Goal: Task Accomplishment & Management: Use online tool/utility

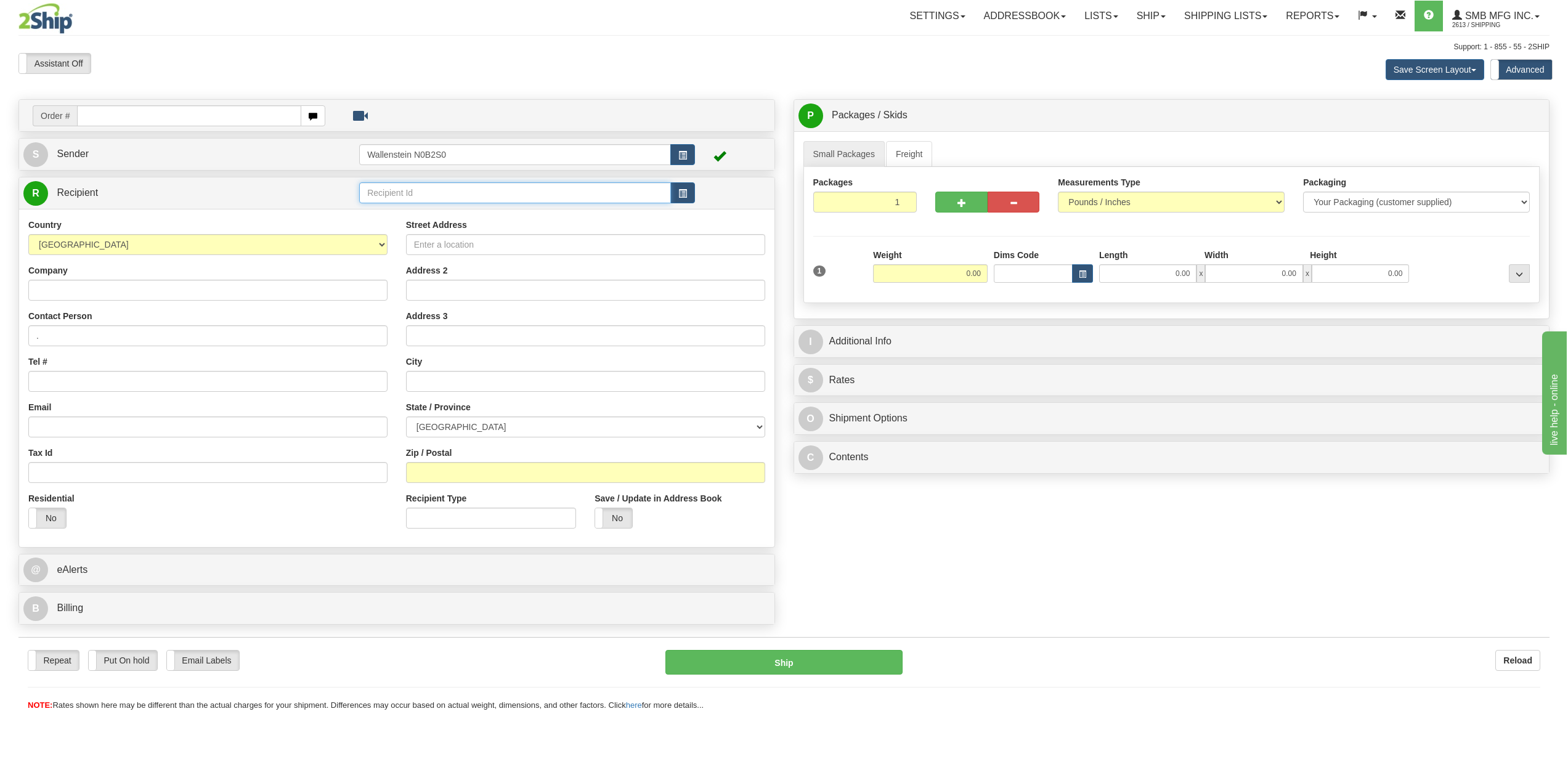
click at [440, 195] on input "text" at bounding box center [515, 193] width 312 height 21
type input "smb"
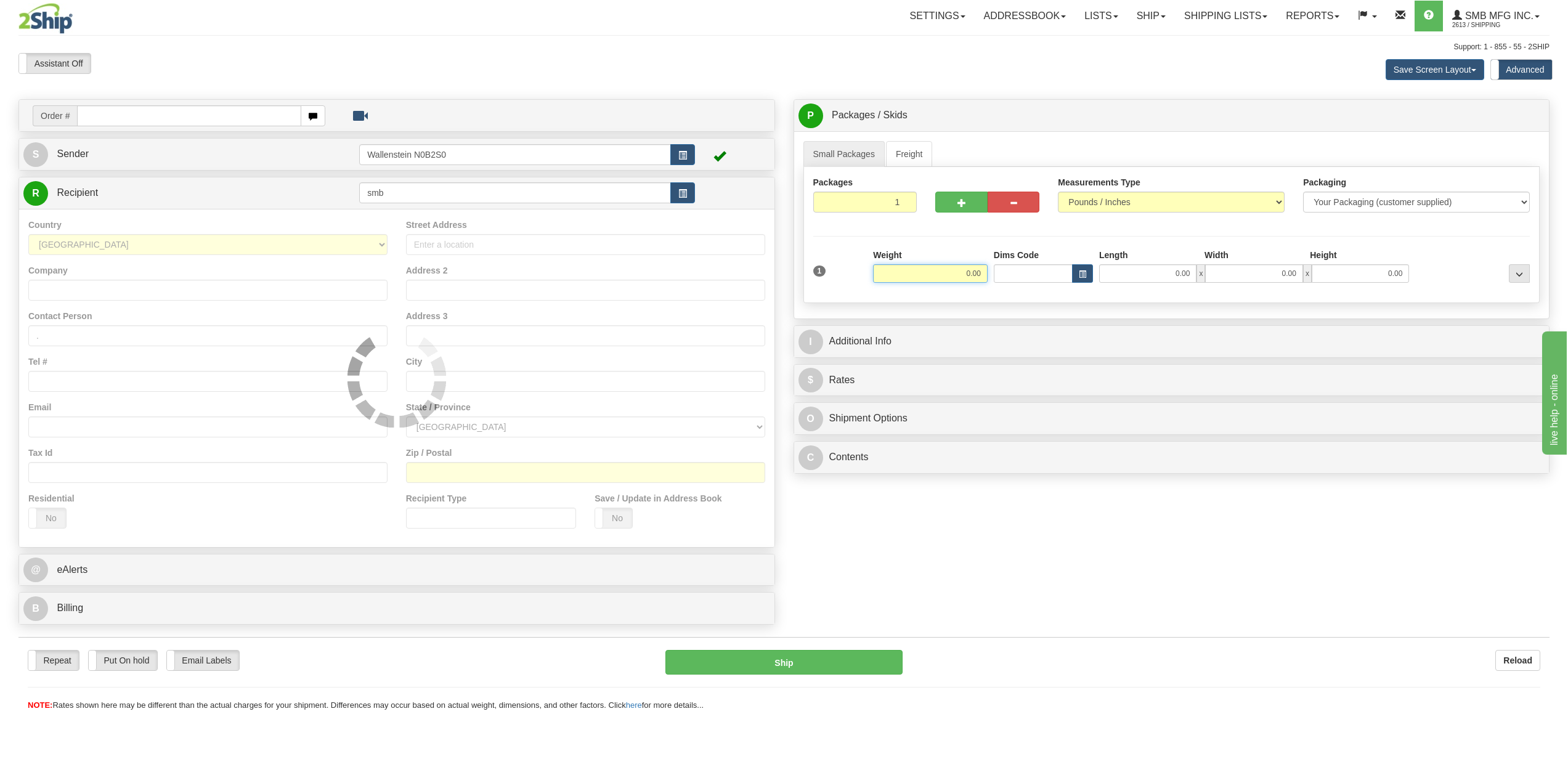
drag, startPoint x: 488, startPoint y: 146, endPoint x: 166, endPoint y: 160, distance: 322.3
click at [238, 162] on tr "S Sender Wallenstein N0B2S0" at bounding box center [397, 154] width 746 height 25
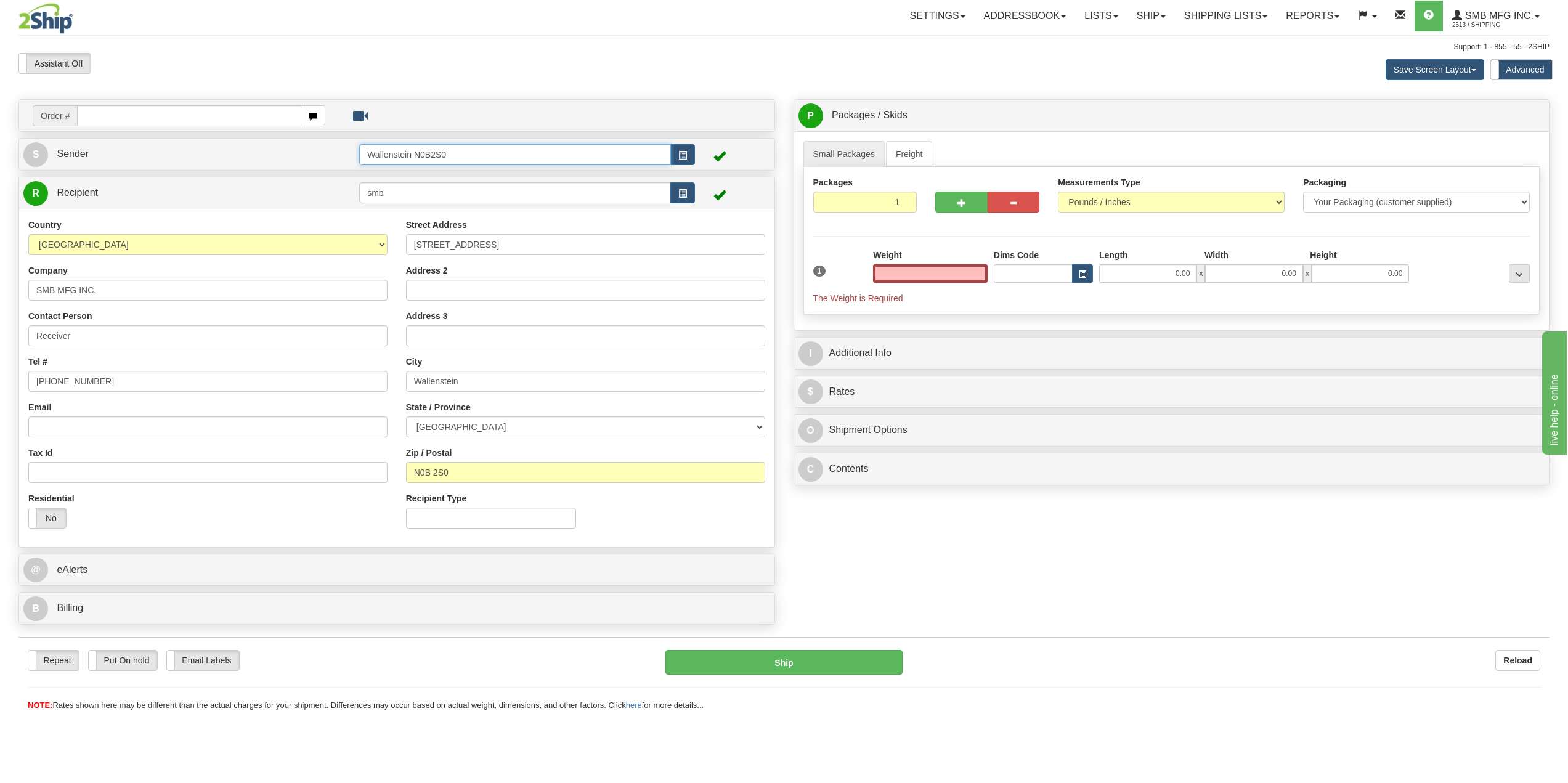
type input "0.00"
click at [458, 150] on input "Wallenstein N0B2S0" at bounding box center [515, 155] width 312 height 21
type input "W"
click at [244, 153] on link "S Sender" at bounding box center [191, 154] width 336 height 25
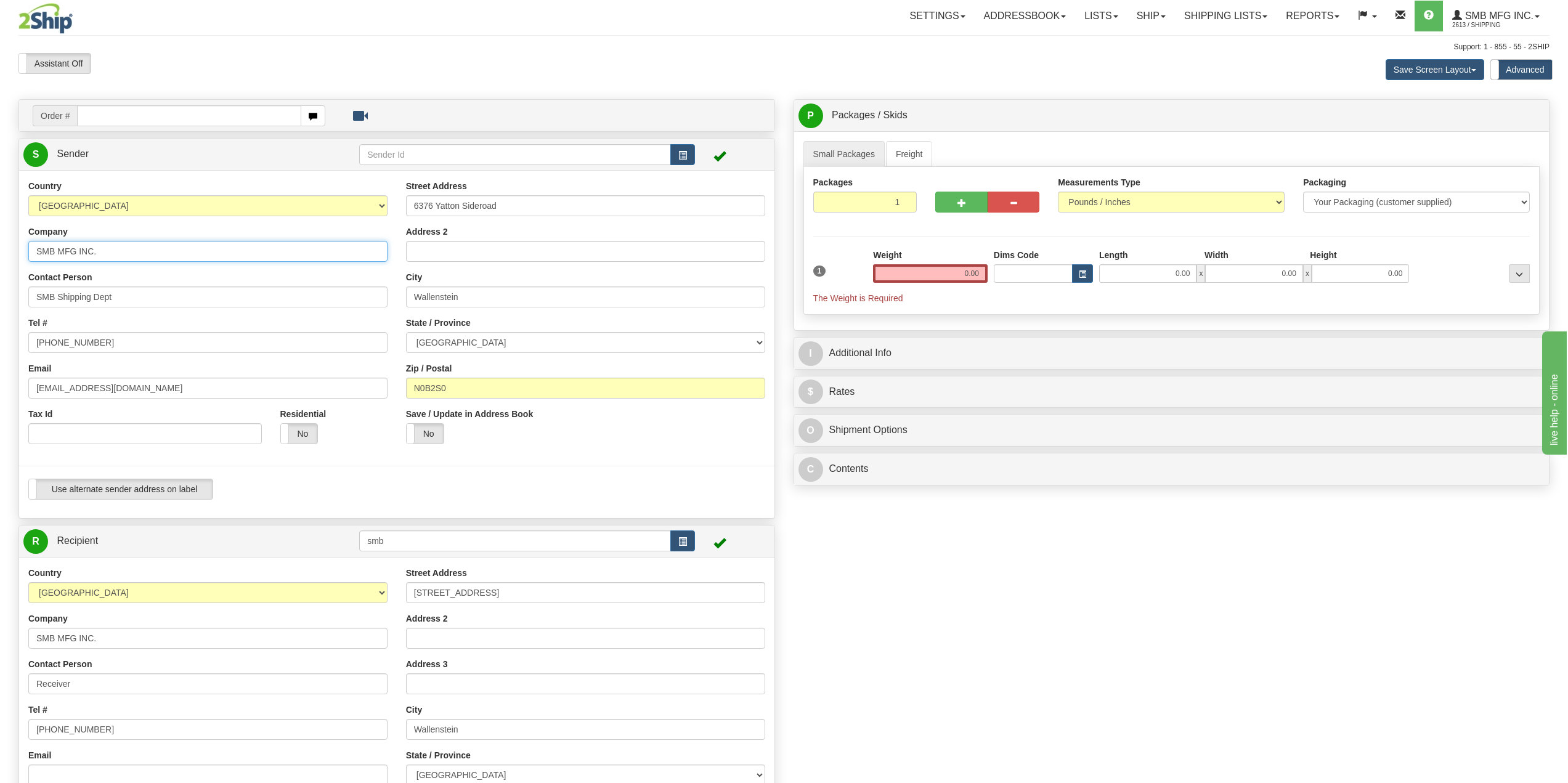
click at [0, 219] on div "Toggle navigation Settings Shipping Preferences Fields Preferences New" at bounding box center [784, 530] width 1568 height 1060
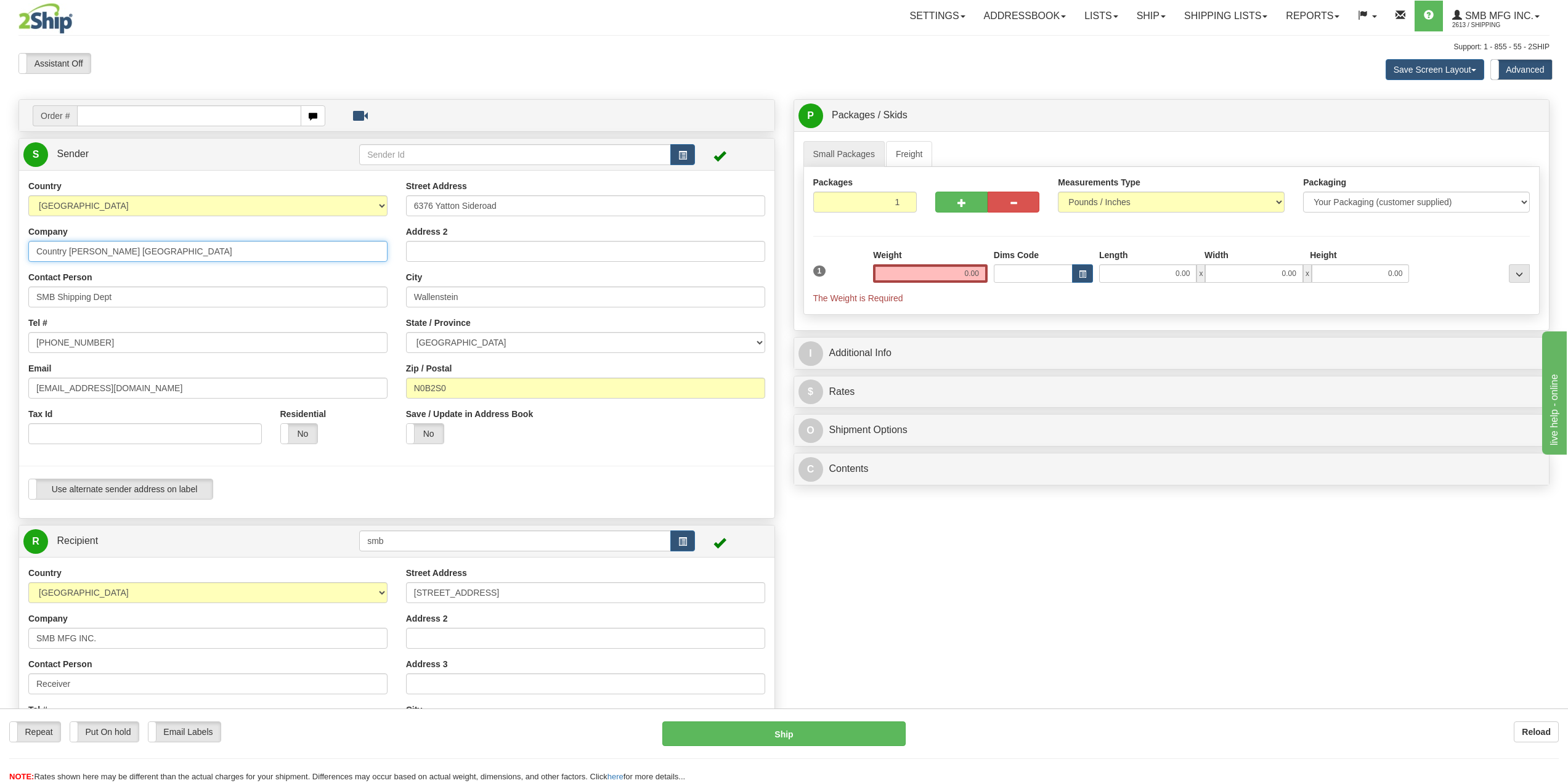
type input "Country [PERSON_NAME] [GEOGRAPHIC_DATA]"
drag, startPoint x: 142, startPoint y: 297, endPoint x: 0, endPoint y: 303, distance: 142.1
click at [0, 303] on div "Toggle navigation Settings Shipping Preferences Fields Preferences New" at bounding box center [784, 521] width 1568 height 1042
type input "Shipping Dept."
click at [0, 340] on div "Toggle navigation Settings Shipping Preferences Fields Preferences New" at bounding box center [784, 521] width 1568 height 1042
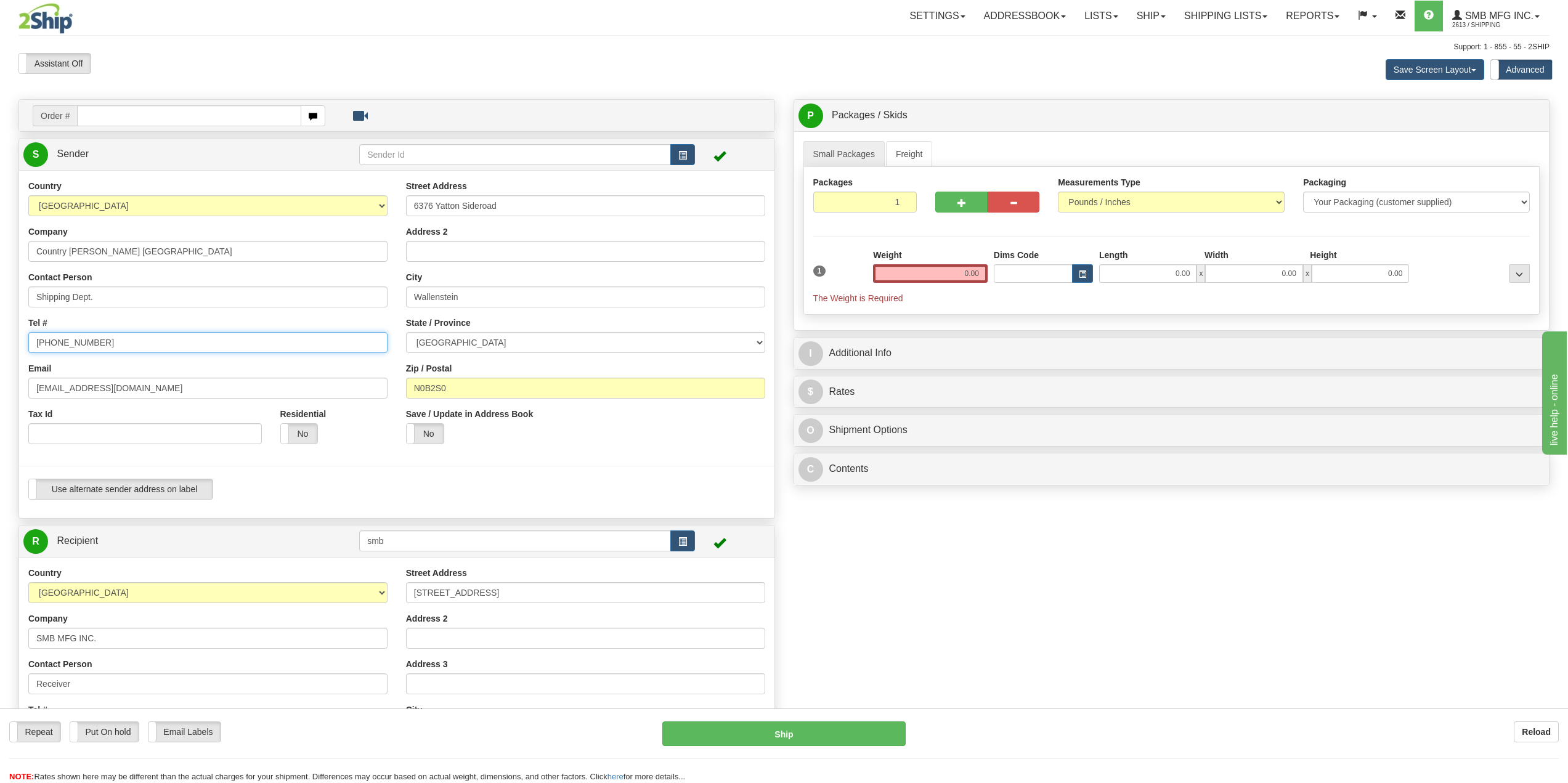
type input "[PHONE_NUMBER]"
drag, startPoint x: 537, startPoint y: 206, endPoint x: 132, endPoint y: 213, distance: 405.1
click at [132, 213] on div "Country [GEOGRAPHIC_DATA] [GEOGRAPHIC_DATA] [GEOGRAPHIC_DATA] [GEOGRAPHIC_DATA]…" at bounding box center [397, 344] width 755 height 329
type input "[STREET_ADDRESS]"
type input "[GEOGRAPHIC_DATA]"
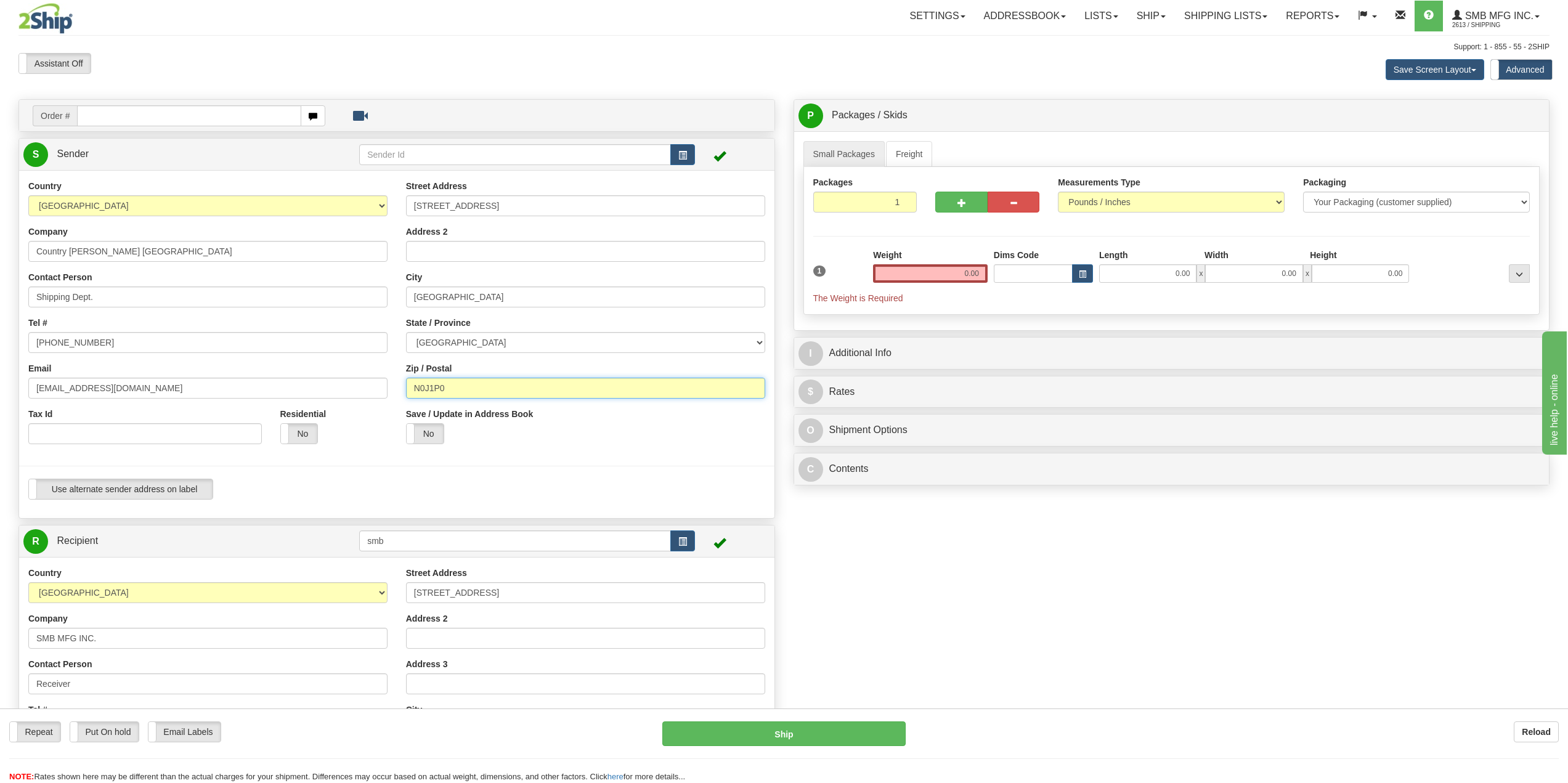
type input "N0J1P0"
click at [950, 274] on input "0.00" at bounding box center [930, 273] width 115 height 18
drag, startPoint x: 934, startPoint y: 268, endPoint x: 1284, endPoint y: 252, distance: 350.4
click at [1271, 260] on div "1 Weight 0.00 Dims Code 0.00" at bounding box center [1171, 277] width 723 height 55
click at [1181, 282] on input "0.00" at bounding box center [1147, 273] width 98 height 18
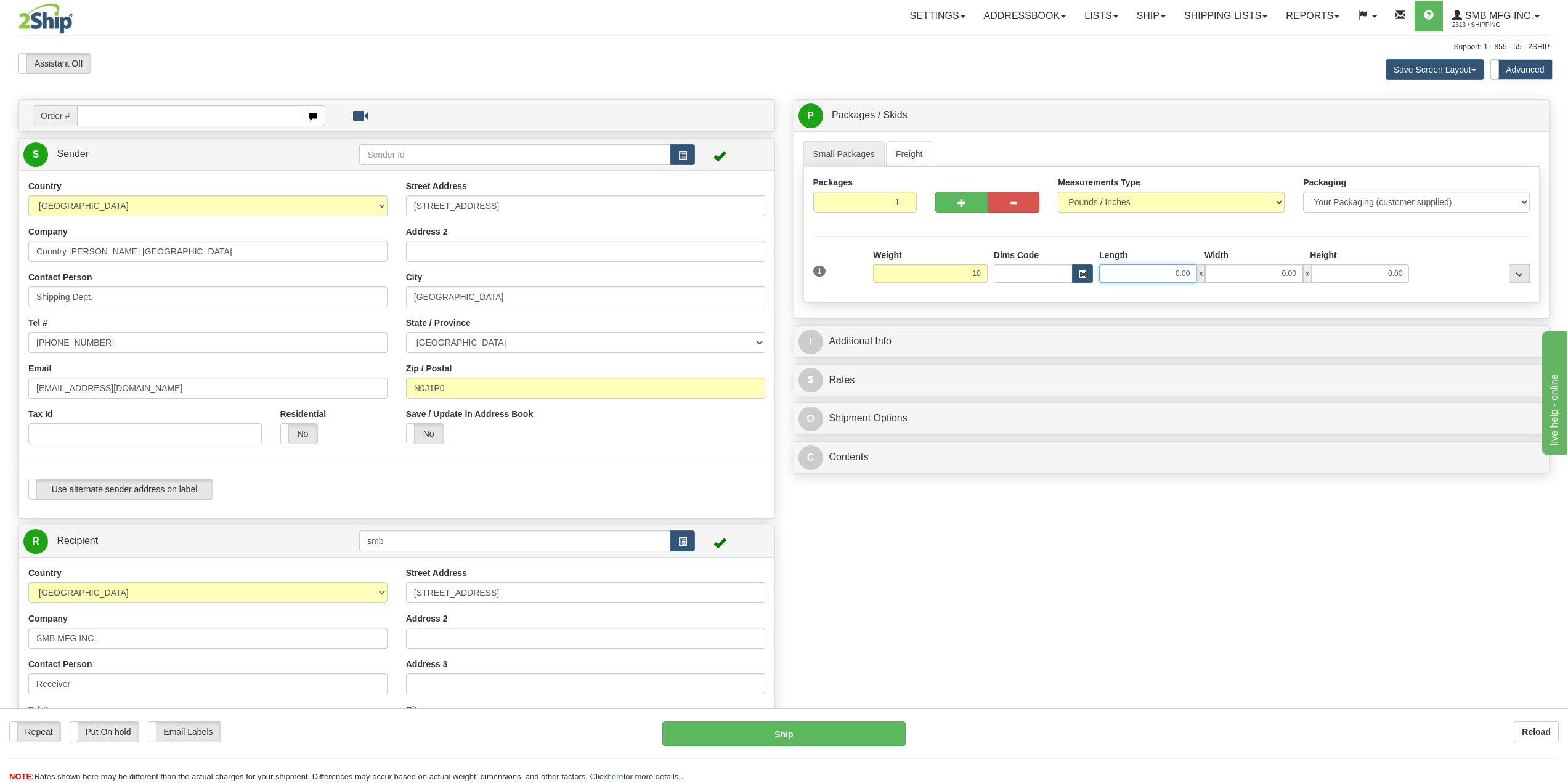
type input "10.00"
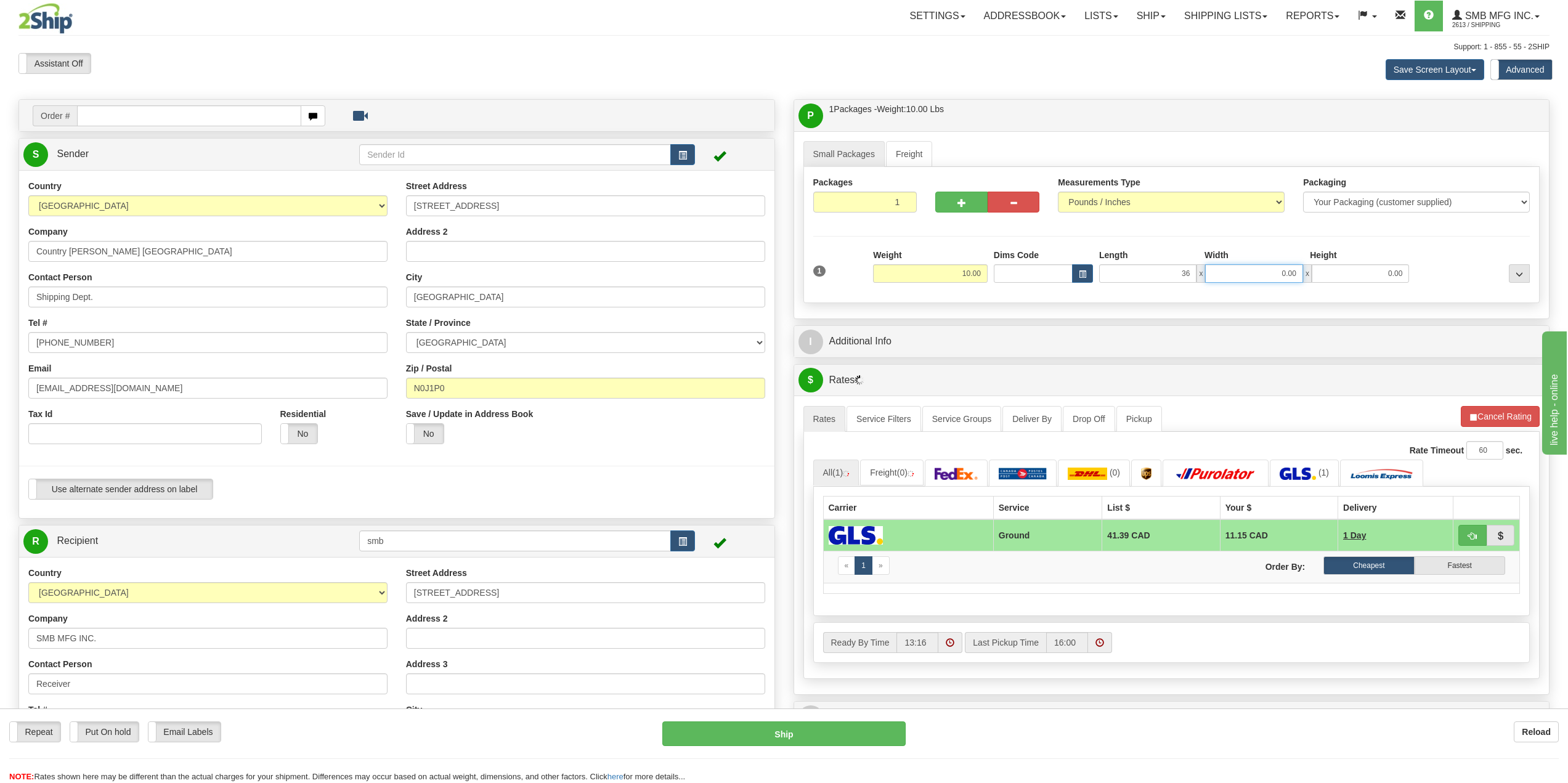
type input "36.00"
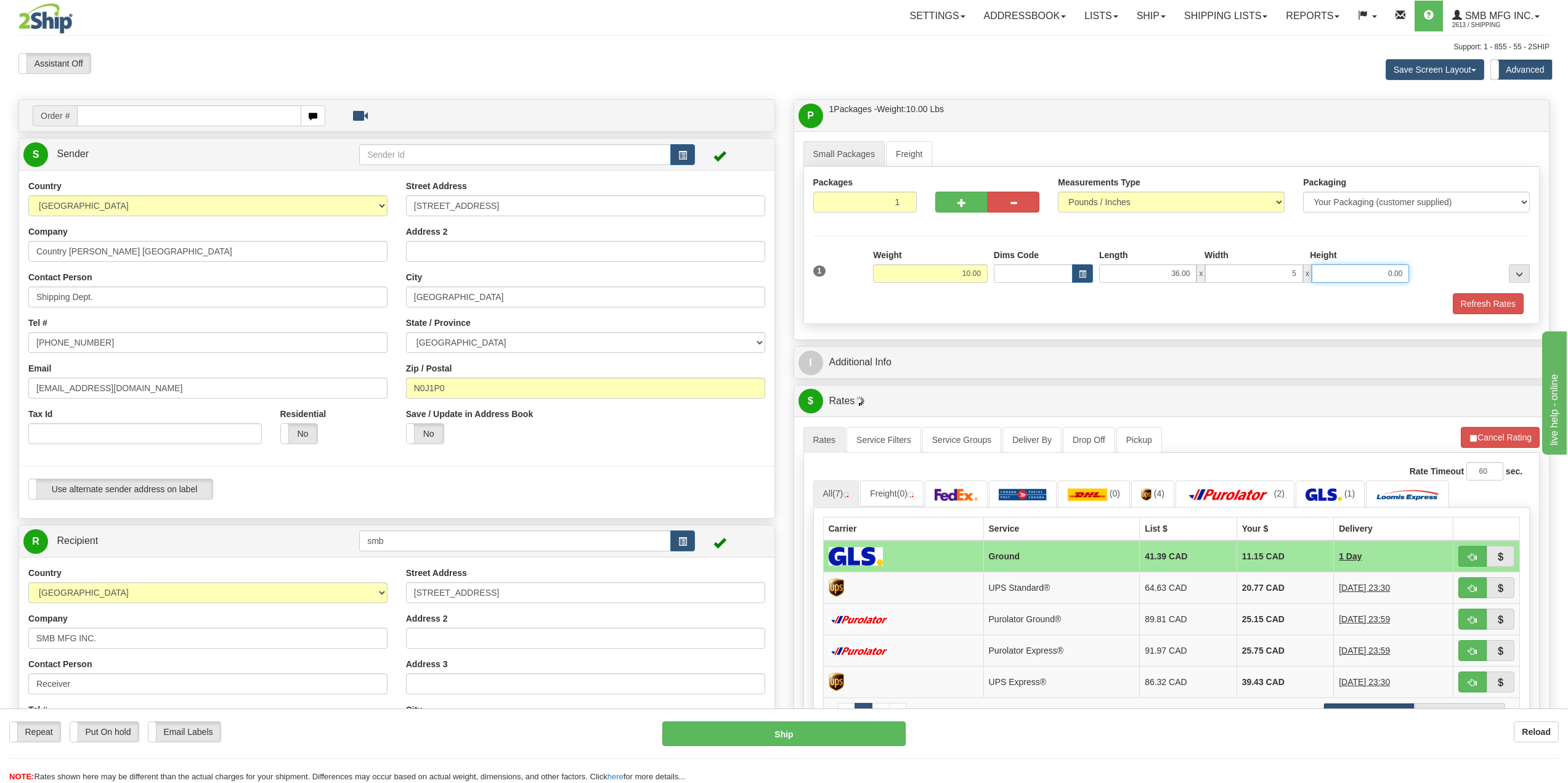
type input "5.00"
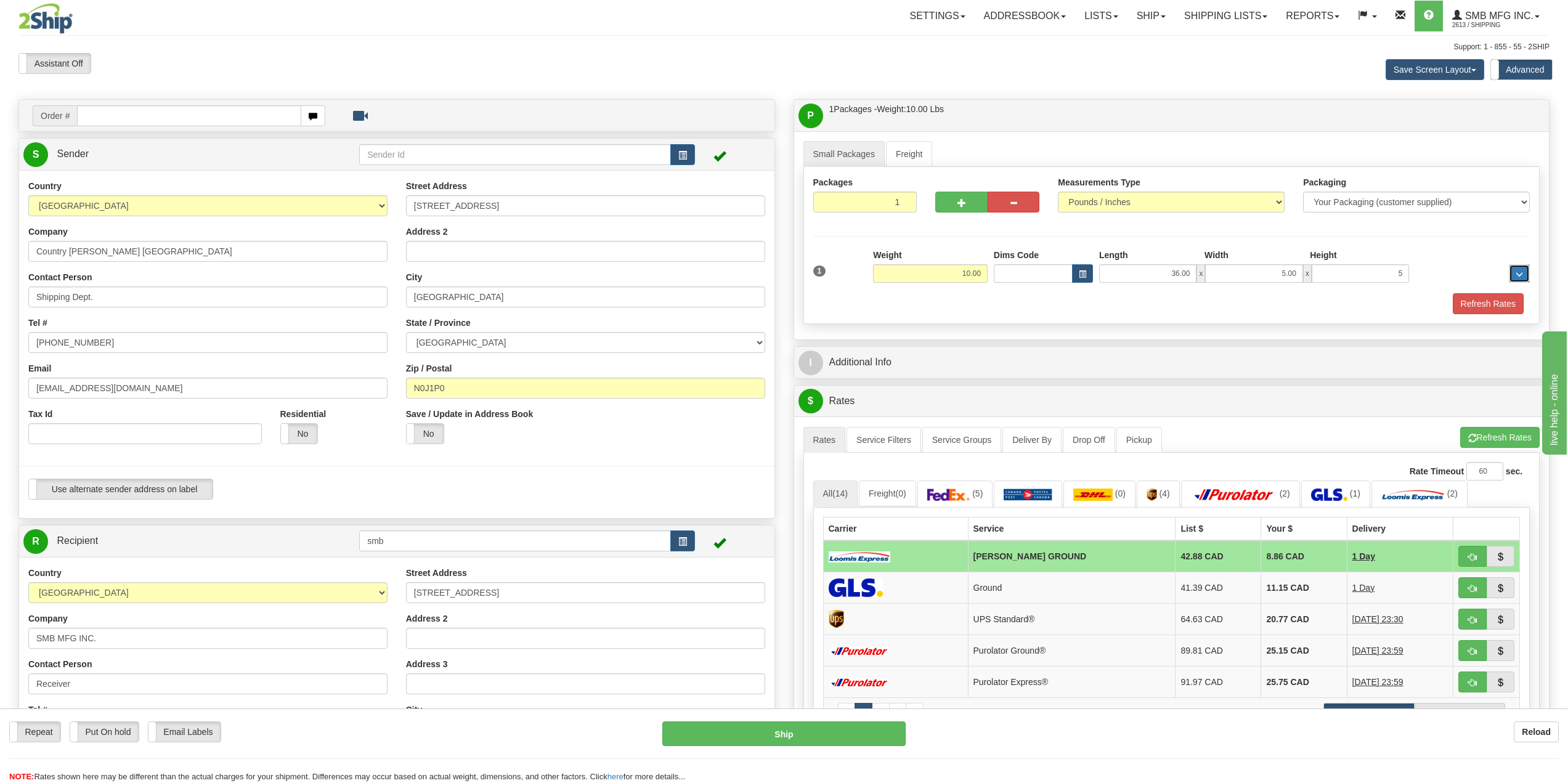
type input "5.00"
drag, startPoint x: 1391, startPoint y: 274, endPoint x: 1490, endPoint y: 269, distance: 99.1
click at [1466, 274] on div "1 Weight 10.00 Dims Code x x" at bounding box center [1171, 271] width 723 height 44
type input "6.00"
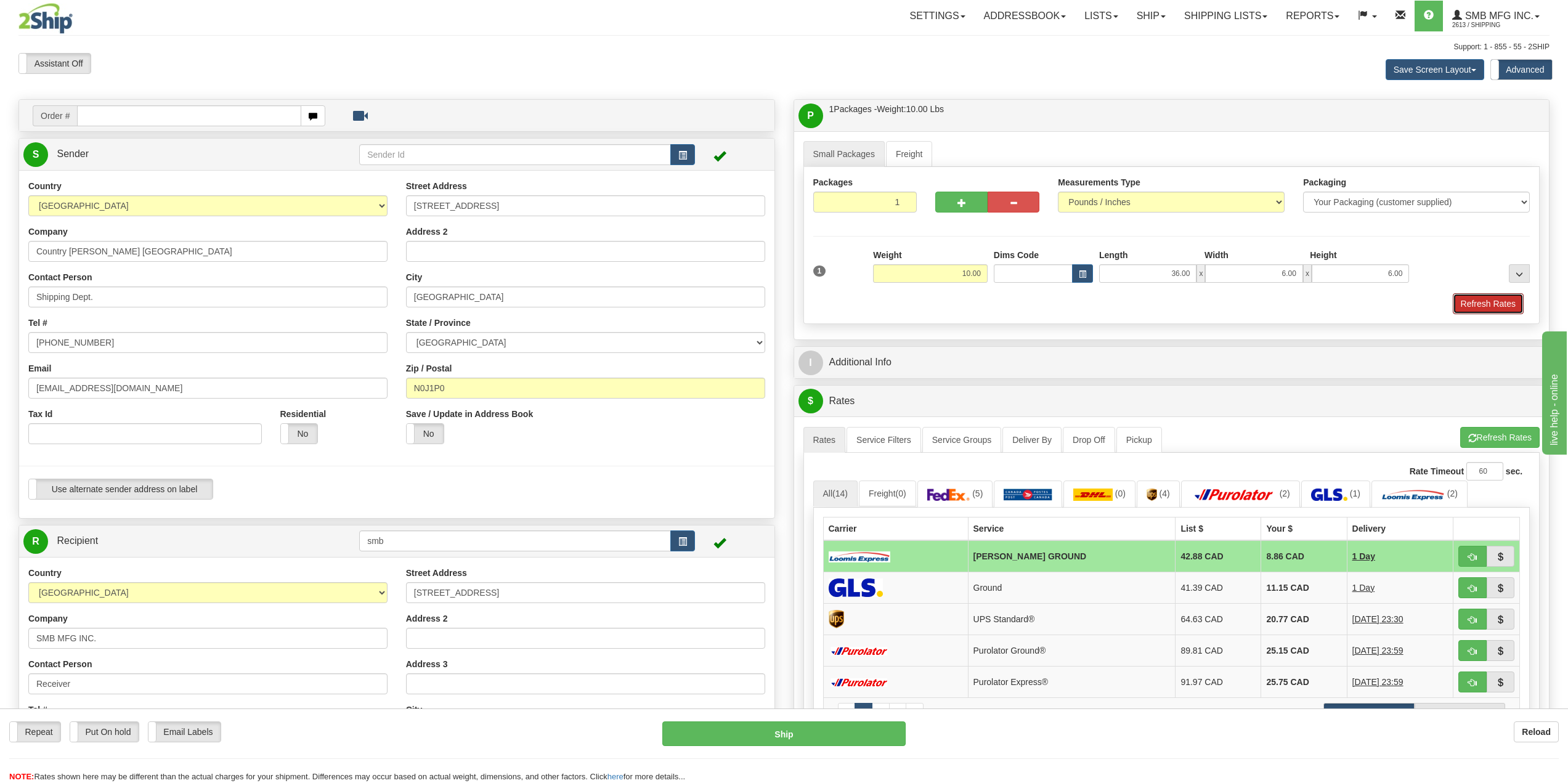
drag, startPoint x: 1459, startPoint y: 299, endPoint x: 1455, endPoint y: 304, distance: 6.4
click at [1459, 300] on button "Refresh Rates" at bounding box center [1489, 303] width 71 height 21
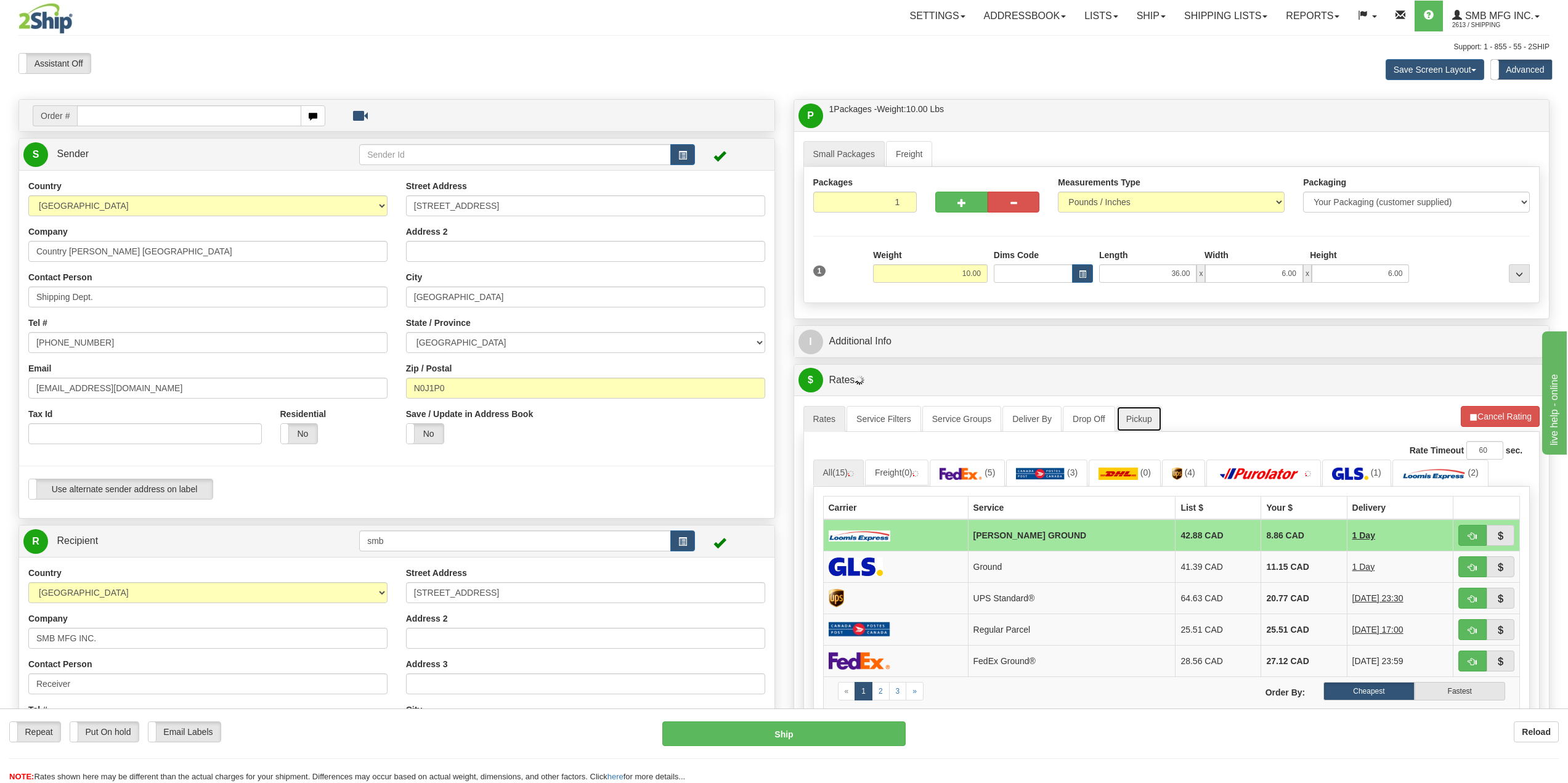
click at [1136, 418] on link "Pickup" at bounding box center [1139, 419] width 46 height 26
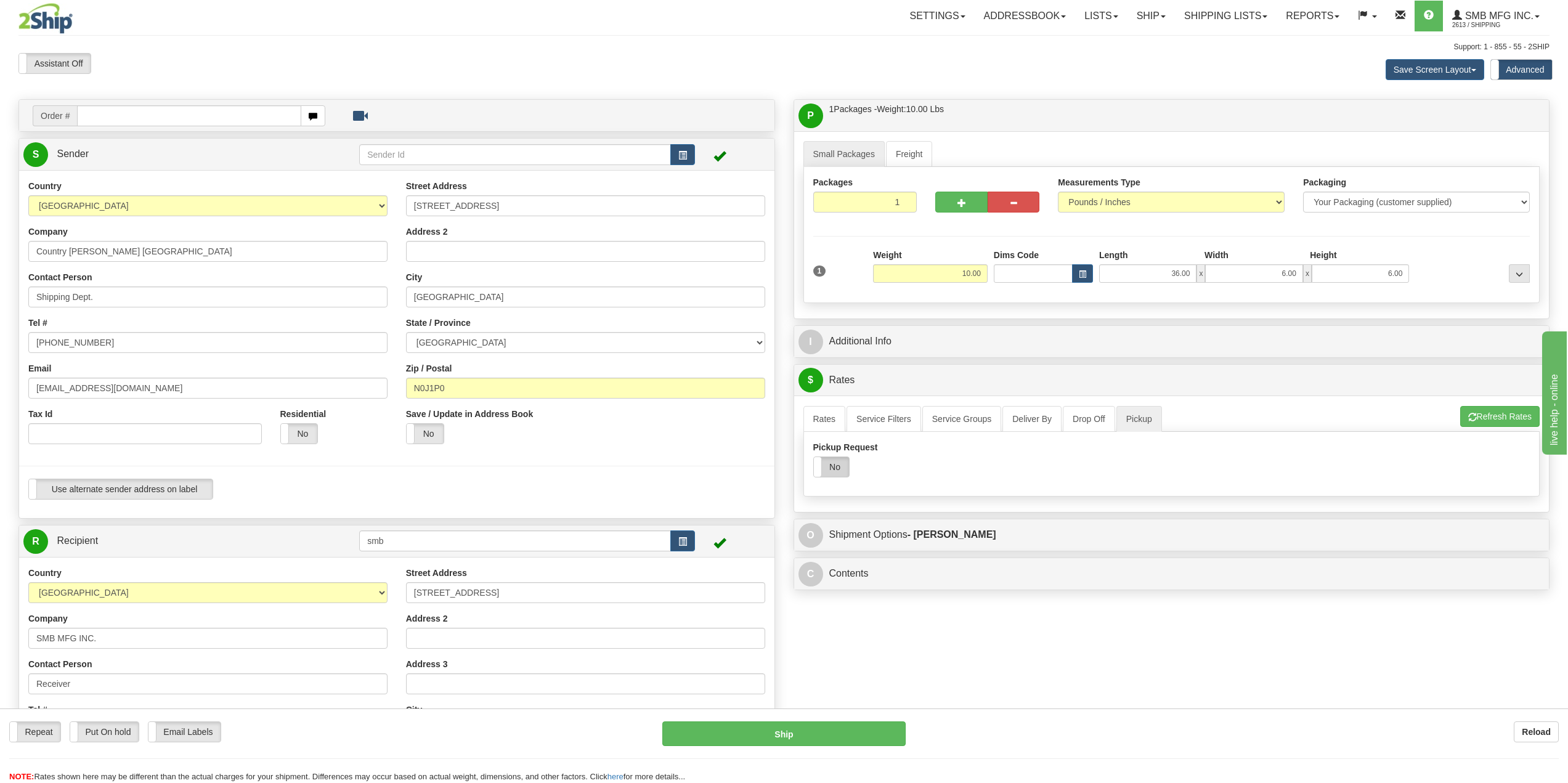
click at [830, 469] on label "No" at bounding box center [831, 467] width 35 height 20
click at [824, 422] on link "Rates" at bounding box center [824, 419] width 42 height 26
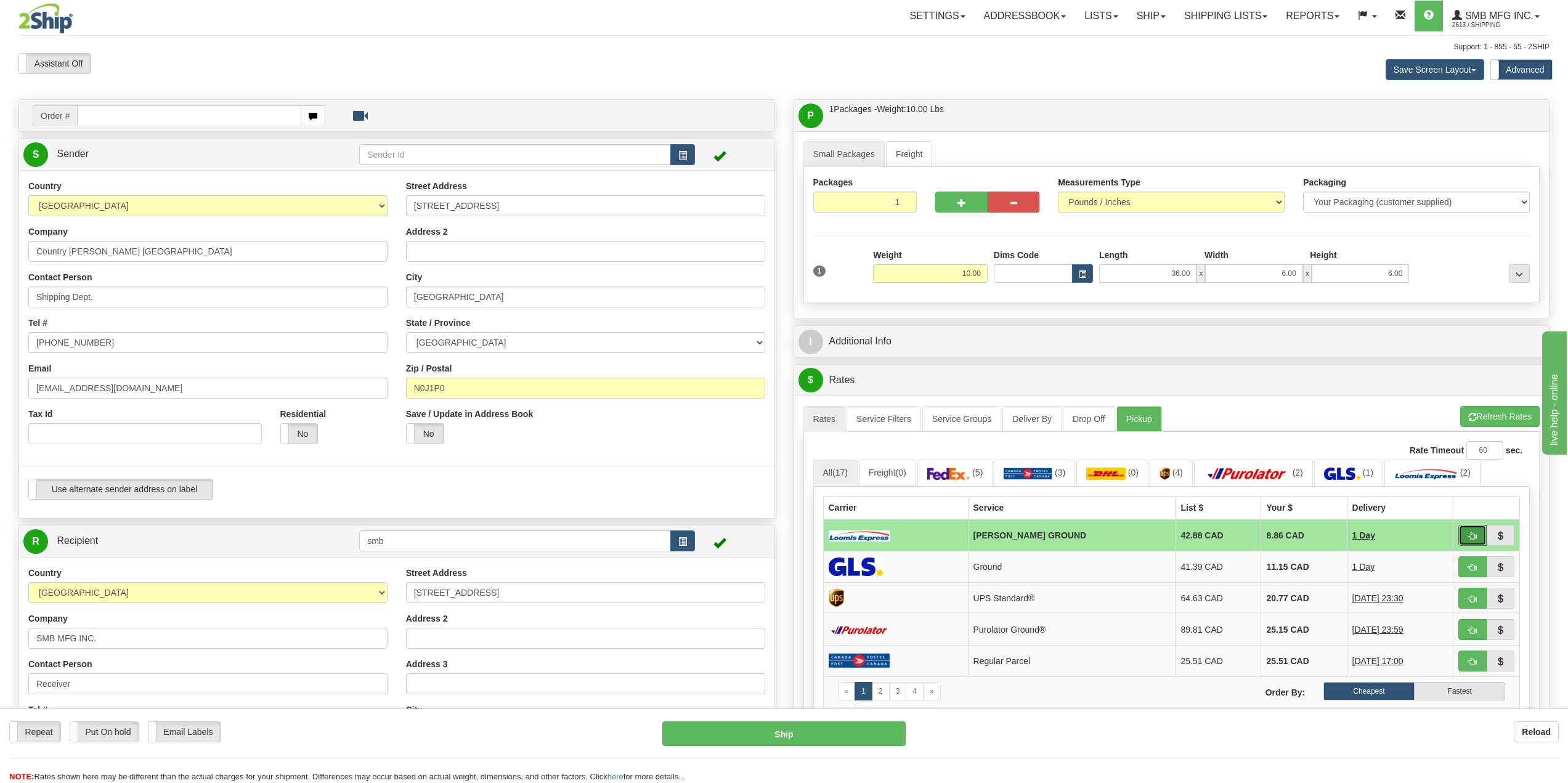
click at [1463, 534] on button "button" at bounding box center [1472, 536] width 29 height 21
type input "DD"
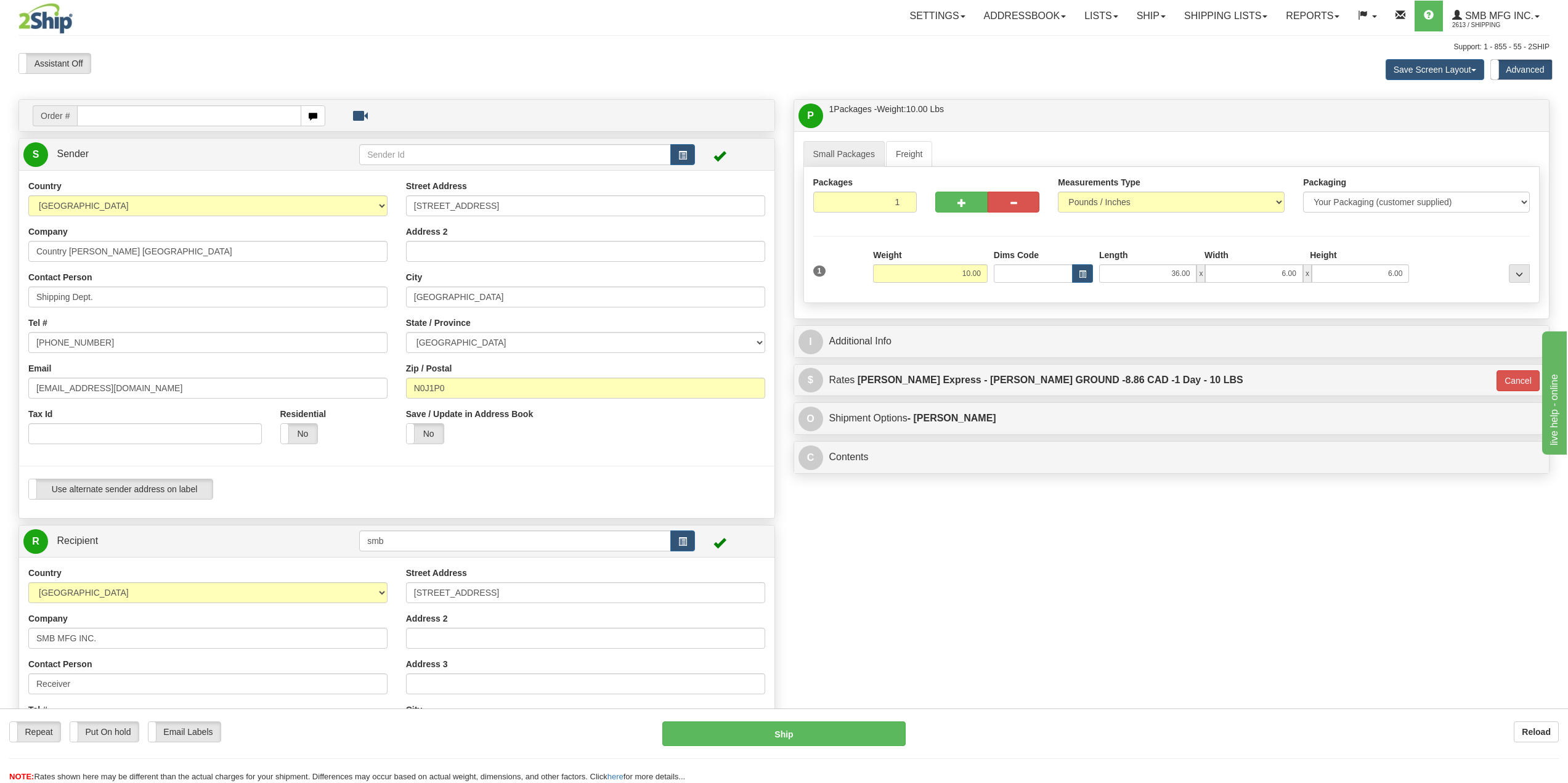
click at [811, 747] on div "Repeat Repeat Put On hold Put On hold Print Order Slip Print Order Slip Email L…" at bounding box center [784, 752] width 1568 height 61
click at [865, 725] on button "Ship" at bounding box center [784, 734] width 243 height 25
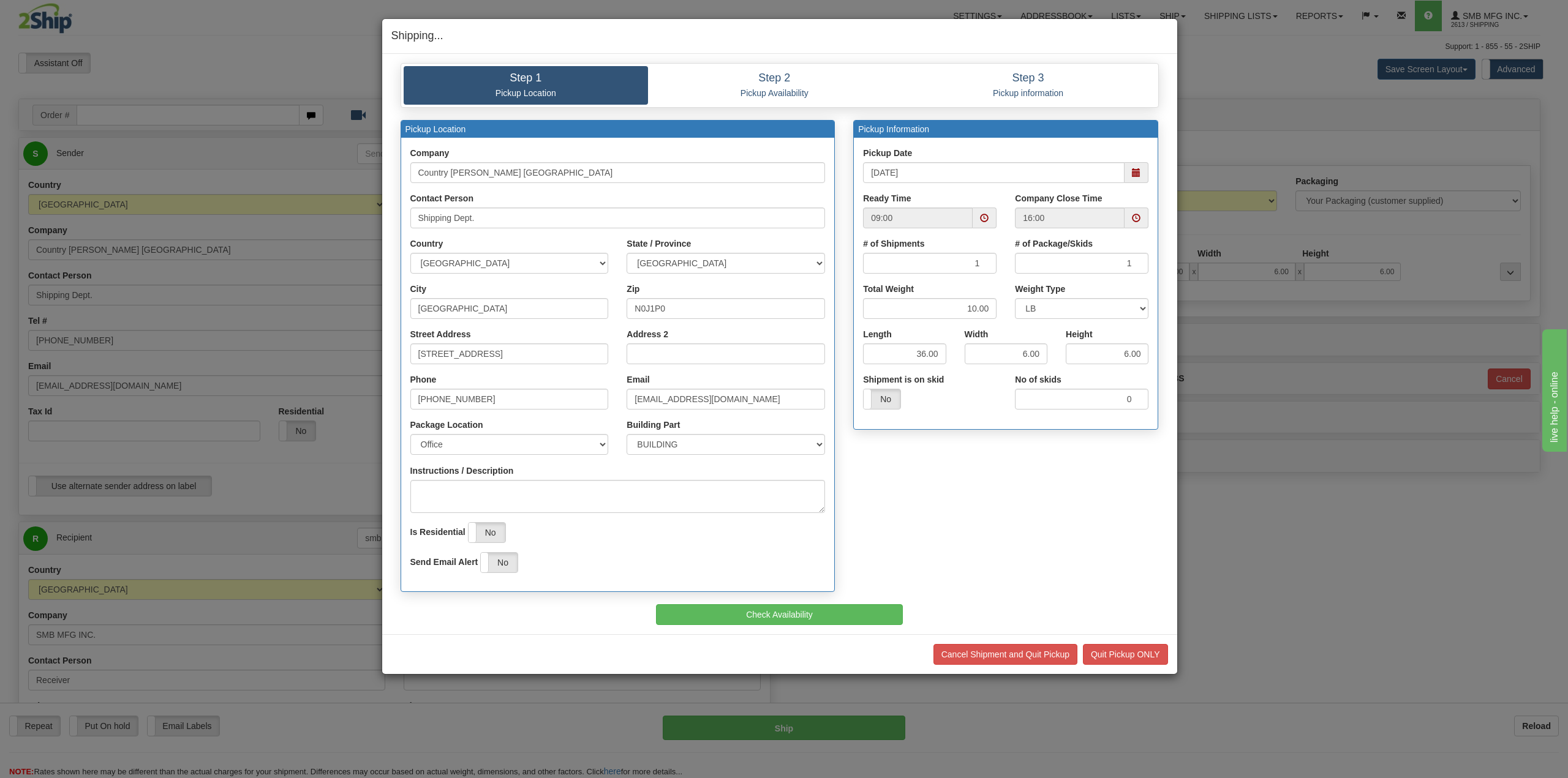
click at [1133, 171] on span at bounding box center [1136, 173] width 9 height 9
click at [951, 253] on td "8" at bounding box center [946, 251] width 25 height 18
type input "[DATE]"
click at [860, 618] on button "Check Availability" at bounding box center [779, 615] width 246 height 21
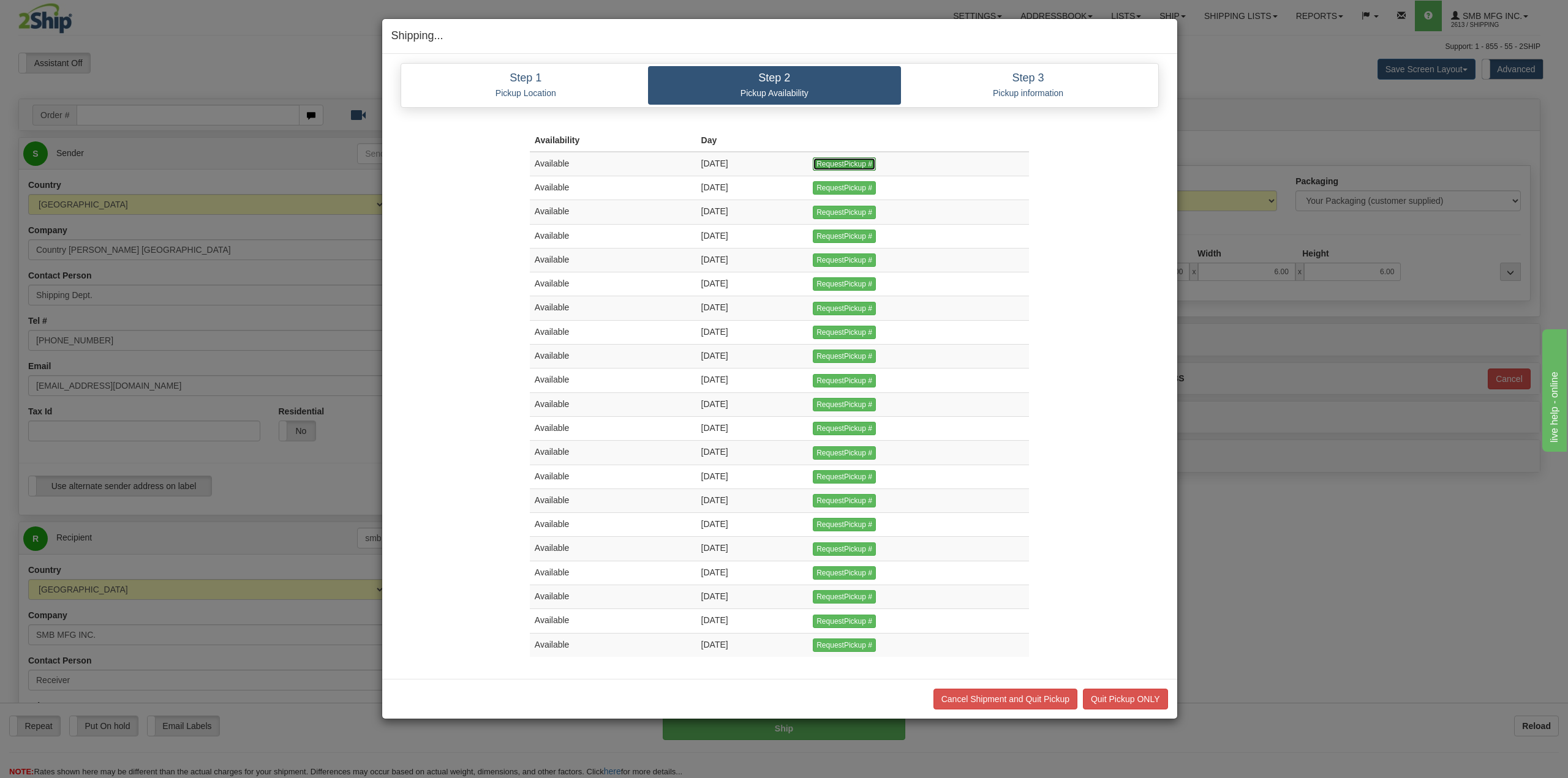
click at [868, 161] on input "RequestPickup #" at bounding box center [843, 164] width 63 height 14
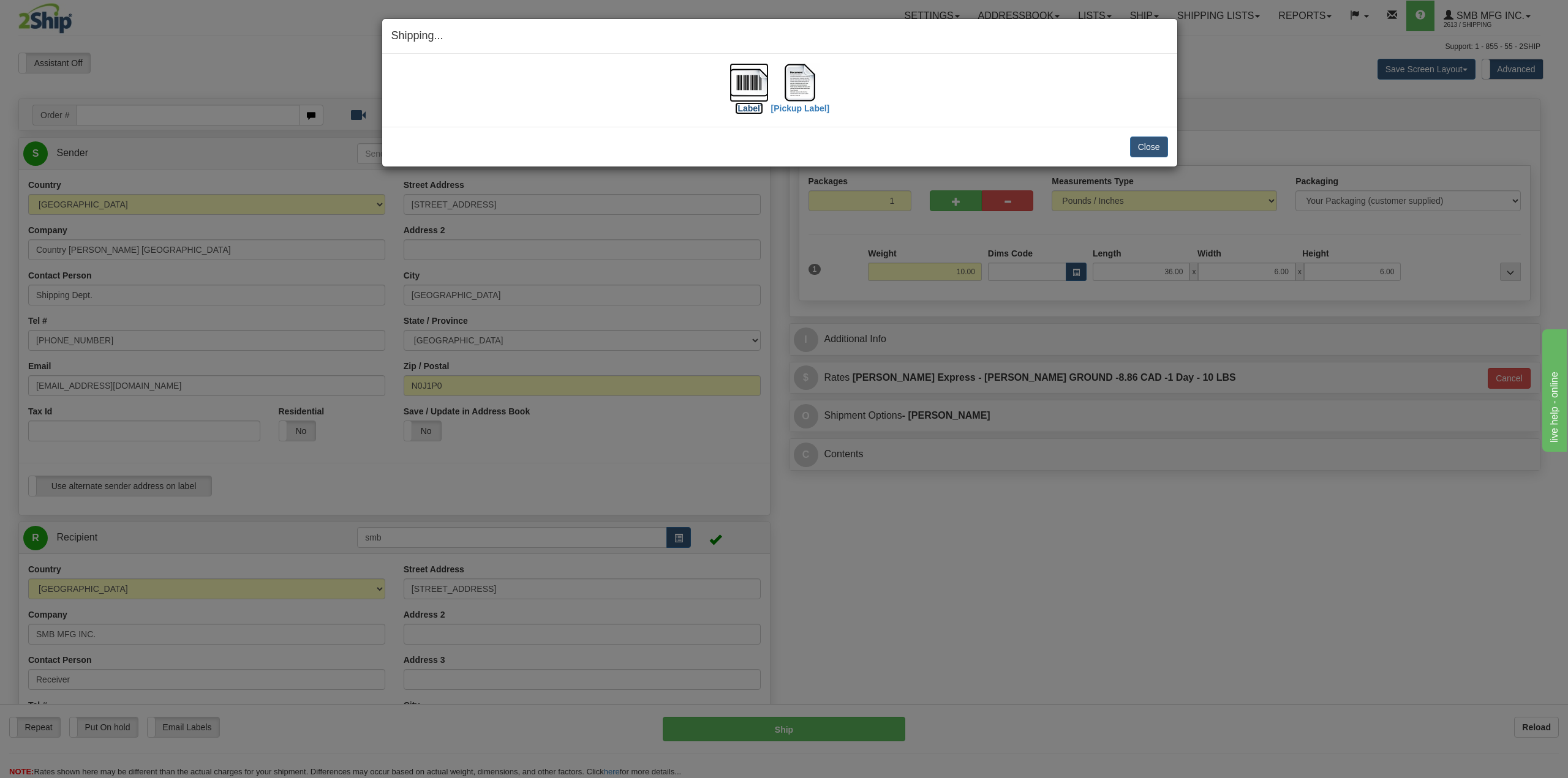
click at [744, 87] on img at bounding box center [749, 82] width 40 height 40
